Goal: Navigation & Orientation: Go to known website

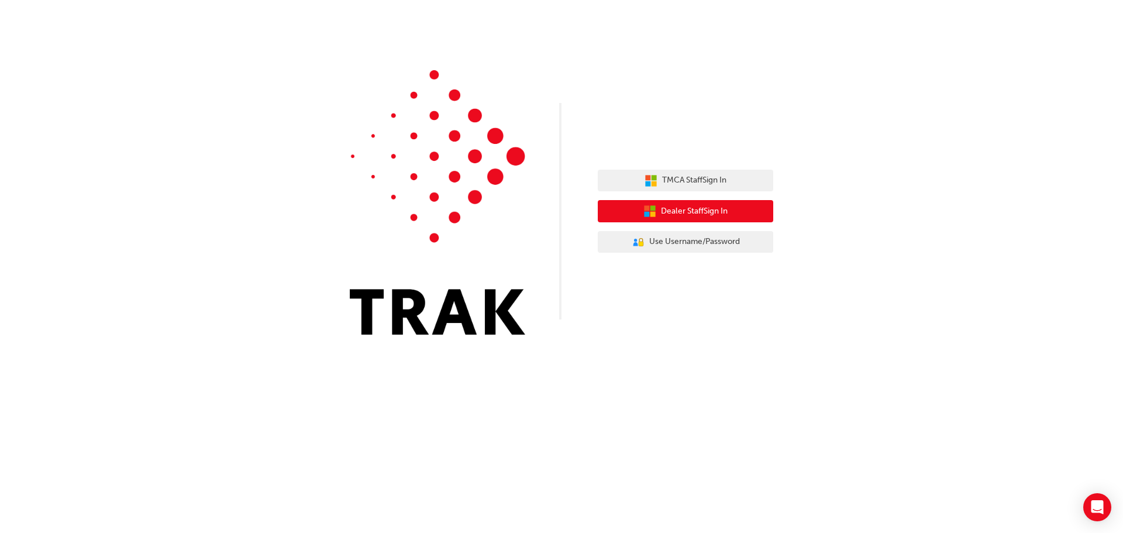
click at [688, 207] on span "Dealer Staff Sign In" at bounding box center [694, 211] width 67 height 13
